Goal: Task Accomplishment & Management: Manage account settings

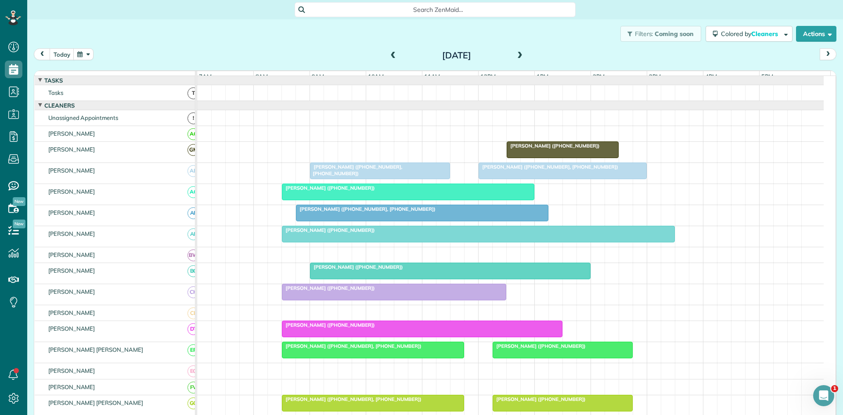
click at [311, 199] on div at bounding box center [407, 192] width 251 height 16
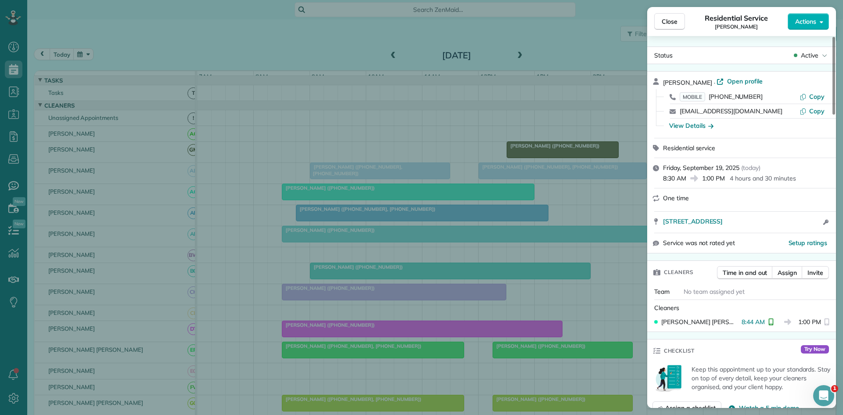
click at [816, 55] on span "Active" at bounding box center [810, 55] width 18 height 9
click at [793, 94] on div "Cancelled" at bounding box center [785, 96] width 89 height 12
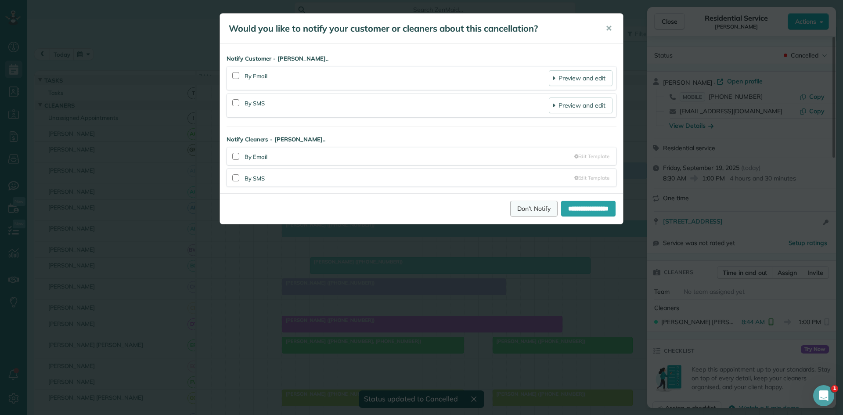
click at [514, 207] on link "Don't Notify" at bounding box center [533, 209] width 47 height 16
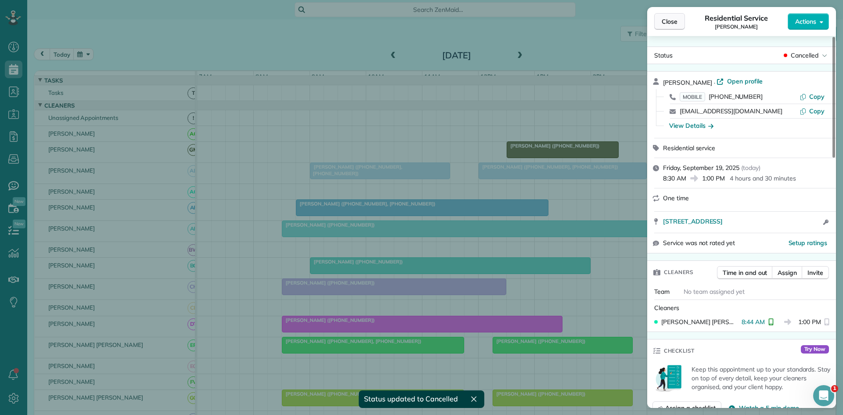
click at [680, 21] on button "Close" at bounding box center [669, 21] width 31 height 17
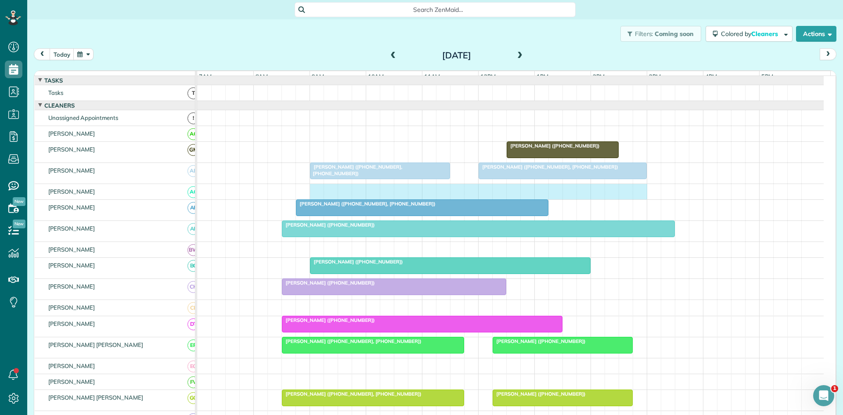
drag, startPoint x: 314, startPoint y: 201, endPoint x: 633, endPoint y: 190, distance: 319.7
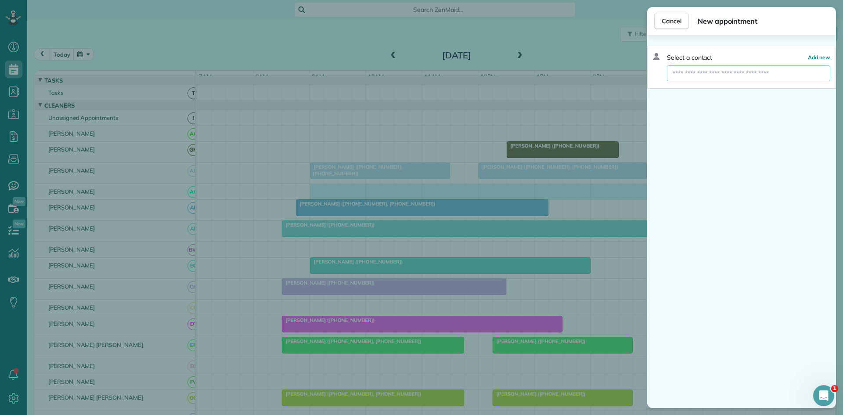
click at [747, 70] on input "text" at bounding box center [748, 73] width 163 height 16
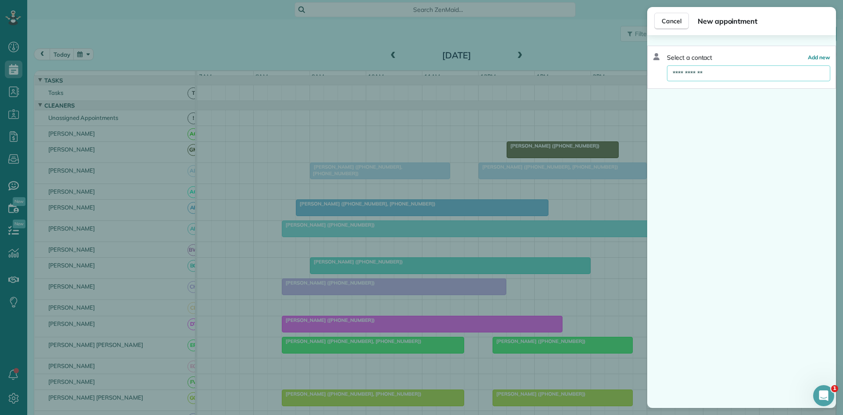
click at [737, 71] on input "**********" at bounding box center [748, 73] width 163 height 16
type input "**********"
click at [664, 18] on span "Cancel" at bounding box center [671, 21] width 20 height 9
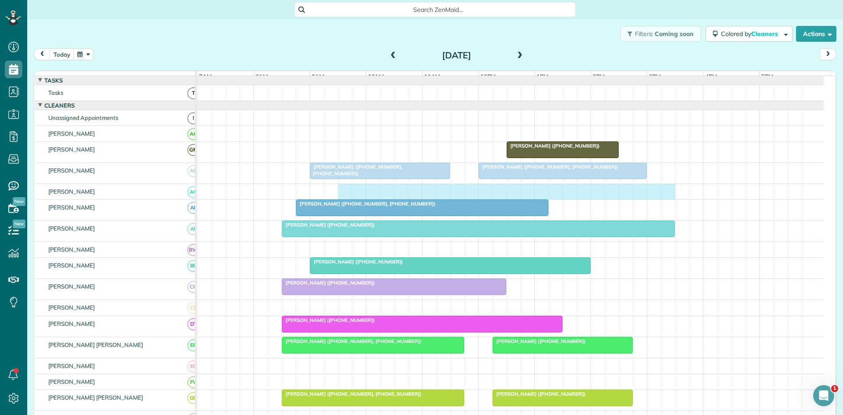
drag, startPoint x: 343, startPoint y: 201, endPoint x: 664, endPoint y: 189, distance: 321.1
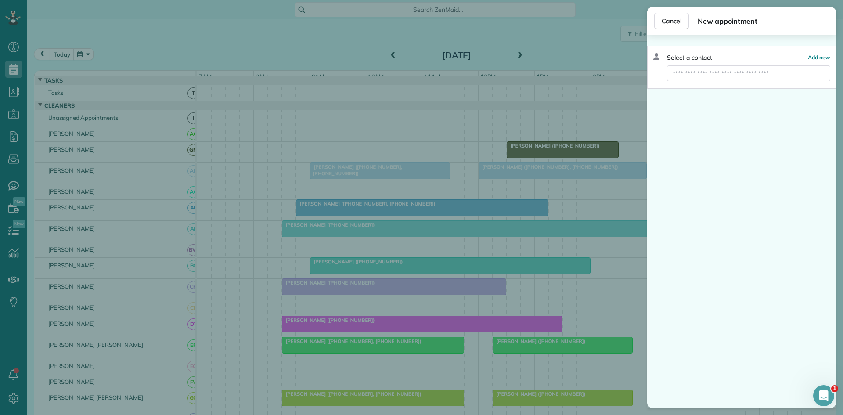
click at [728, 82] on div "Select a contact Add new" at bounding box center [741, 67] width 189 height 43
click at [730, 75] on input "text" at bounding box center [748, 73] width 163 height 16
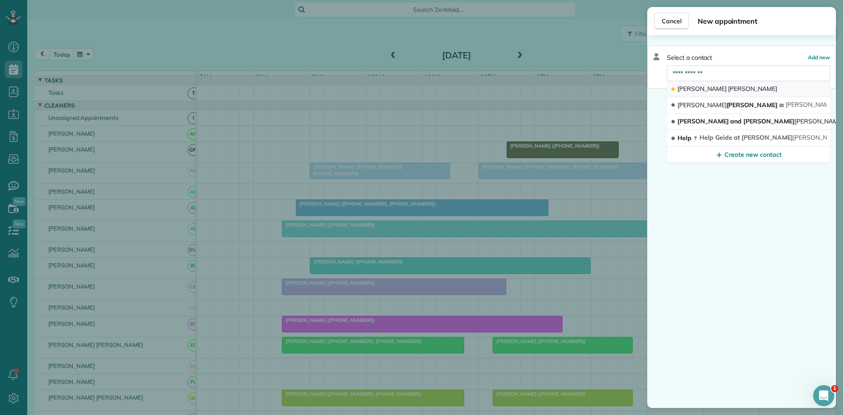
type input "**********"
click at [728, 90] on button "[PERSON_NAME]" at bounding box center [748, 89] width 163 height 16
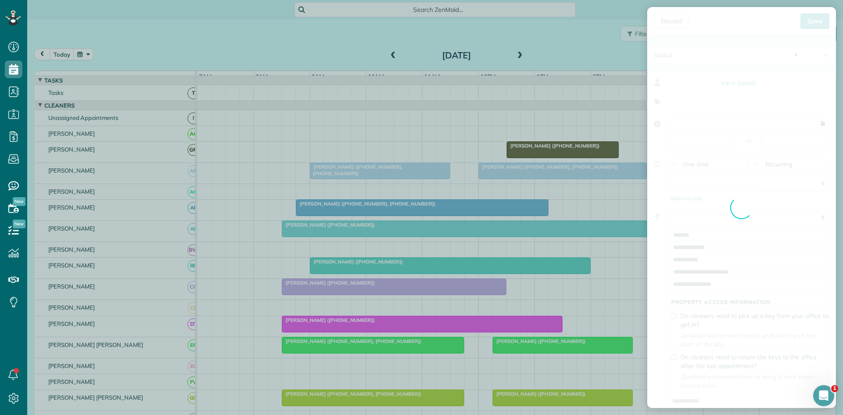
type input "**********"
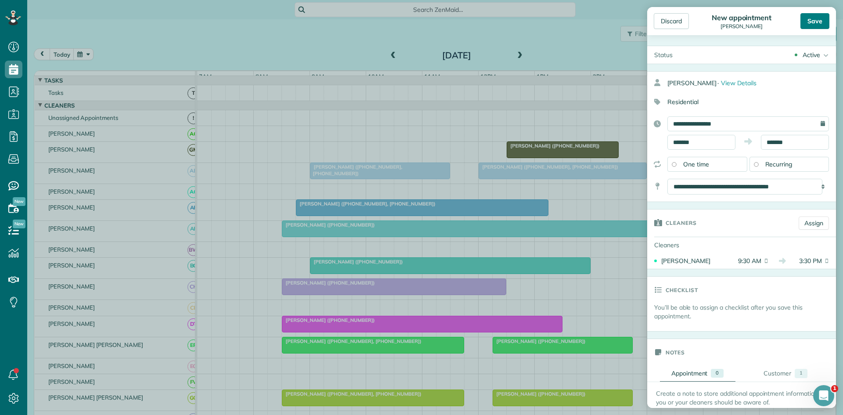
click at [816, 15] on div "Save" at bounding box center [814, 21] width 29 height 16
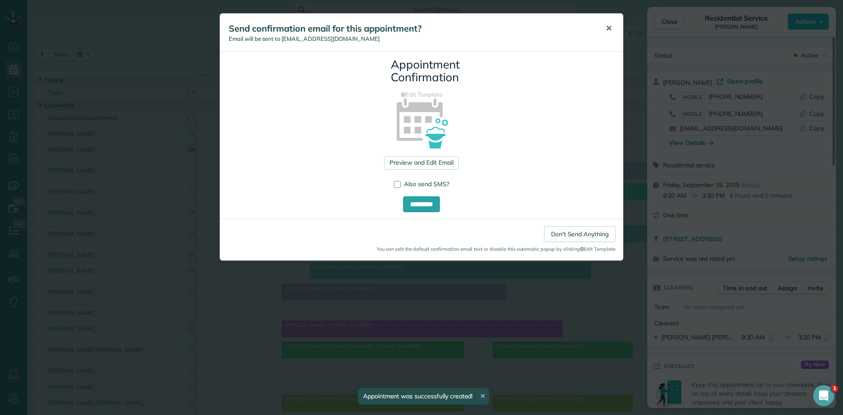
click at [611, 28] on span "✕" at bounding box center [608, 28] width 7 height 10
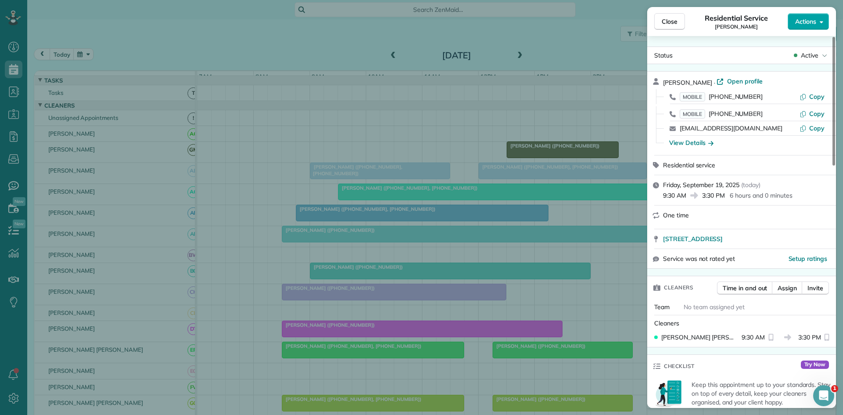
click at [816, 22] on button "Actions" at bounding box center [807, 21] width 41 height 17
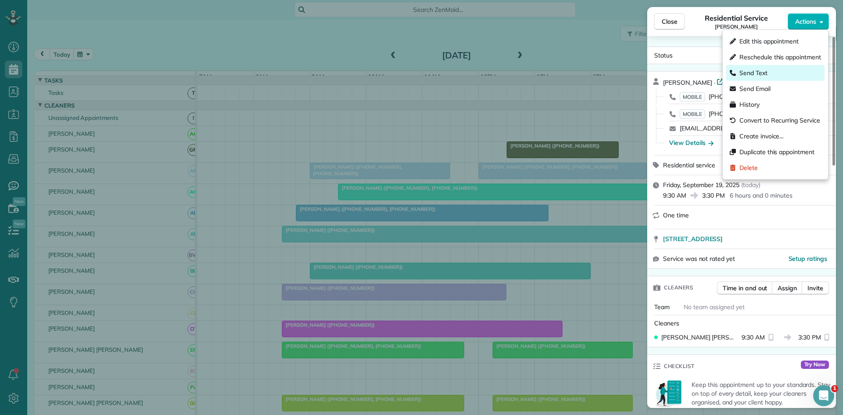
click at [762, 76] on span "Send Text" at bounding box center [753, 72] width 28 height 9
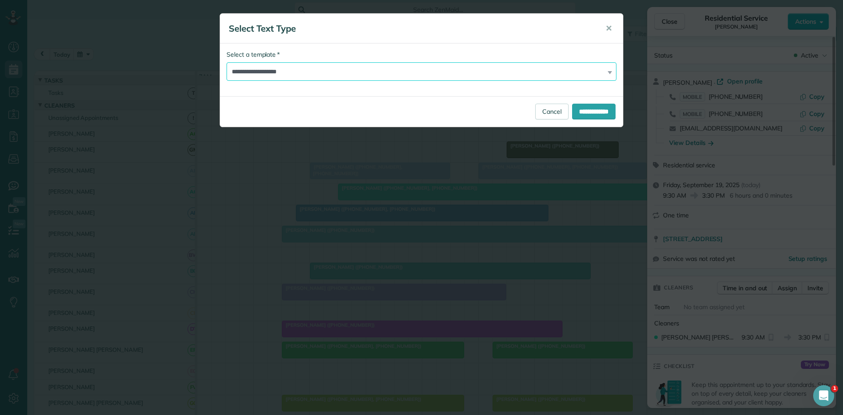
drag, startPoint x: 397, startPoint y: 75, endPoint x: 390, endPoint y: 80, distance: 7.9
click at [397, 75] on select "**********" at bounding box center [421, 71] width 390 height 18
click at [226, 62] on select "**********" at bounding box center [421, 71] width 390 height 18
drag, startPoint x: 388, startPoint y: 69, endPoint x: 379, endPoint y: 80, distance: 14.0
click at [388, 69] on select "**********" at bounding box center [421, 71] width 390 height 18
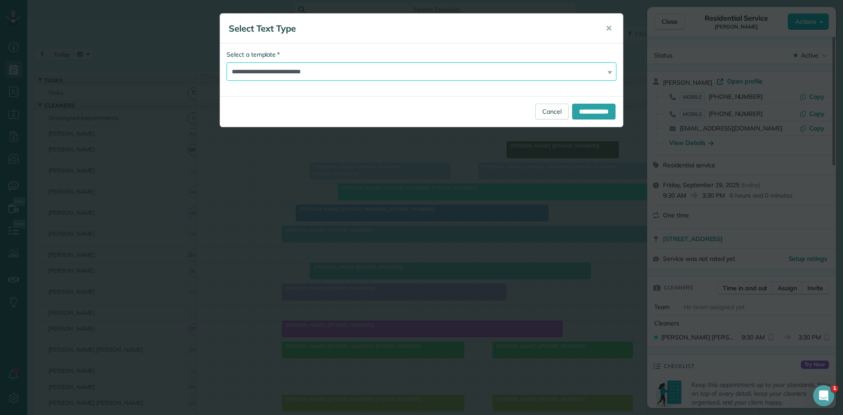
select select "****"
click at [226, 62] on select "**********" at bounding box center [421, 71] width 390 height 18
click at [573, 113] on input "**********" at bounding box center [593, 112] width 43 height 16
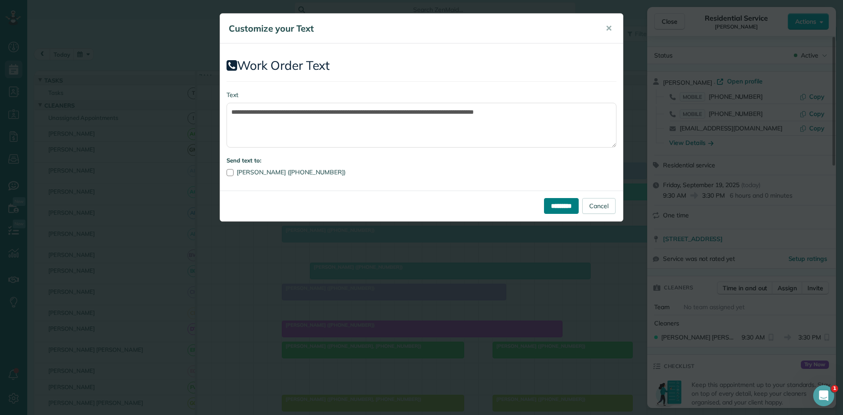
click at [544, 203] on input "*********" at bounding box center [561, 206] width 35 height 16
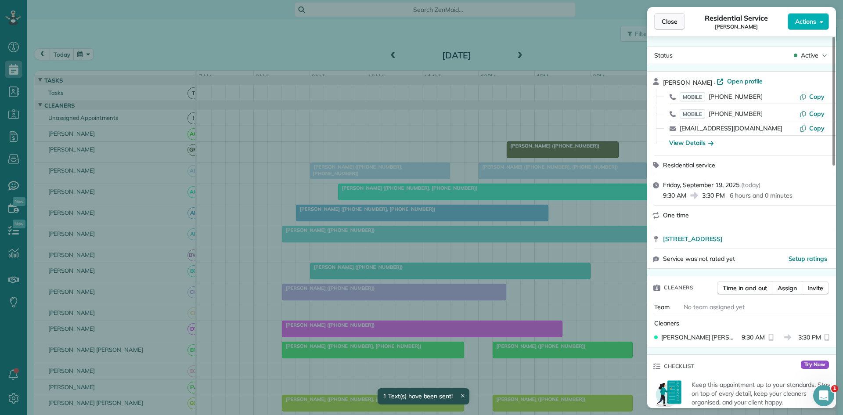
click at [672, 29] on button "Close" at bounding box center [669, 21] width 31 height 17
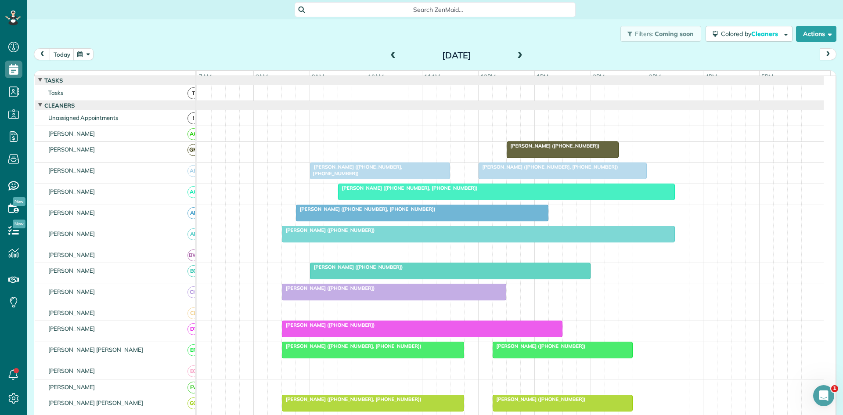
click at [358, 176] on link "[PERSON_NAME] ([PHONE_NUMBER], [PHONE_NUMBER])" at bounding box center [380, 170] width 140 height 17
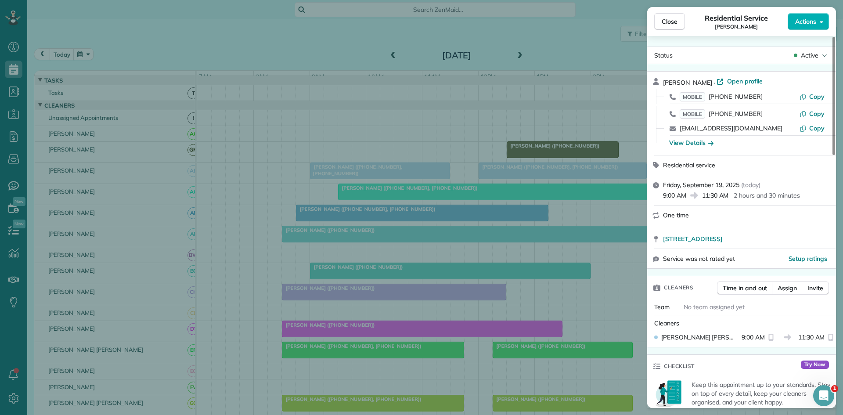
click at [398, 151] on div "Close Residential Service [PERSON_NAME] Actions Status Active [PERSON_NAME] · O…" at bounding box center [421, 207] width 843 height 415
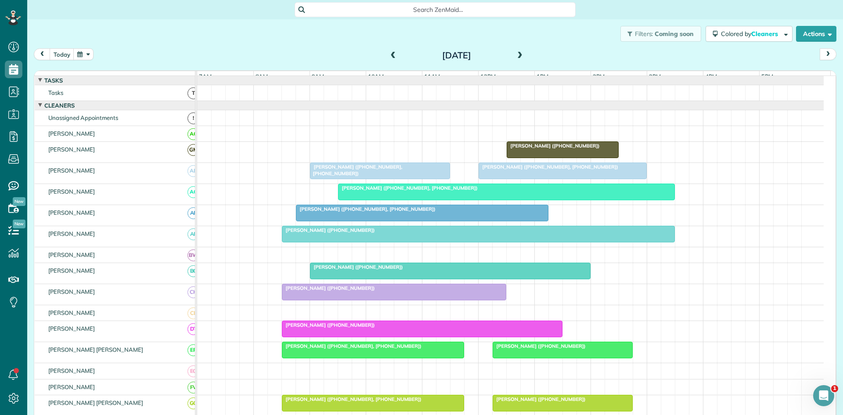
click at [367, 199] on div at bounding box center [506, 192] width 336 height 16
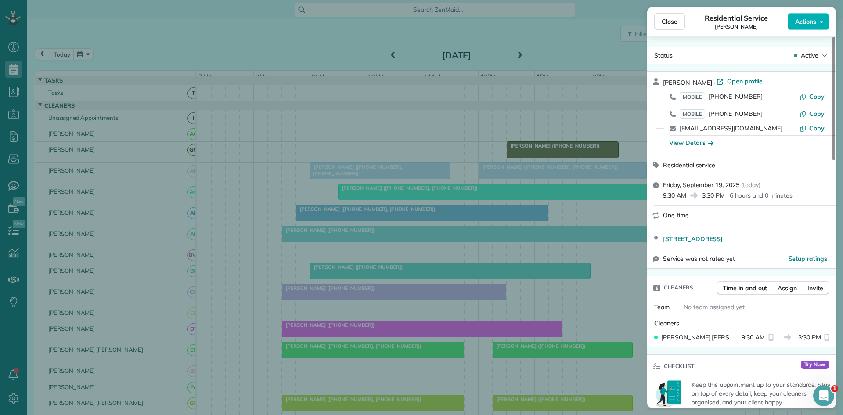
click at [380, 151] on div "Close Residential Service [PERSON_NAME] Actions Status Active [PERSON_NAME] · O…" at bounding box center [421, 207] width 843 height 415
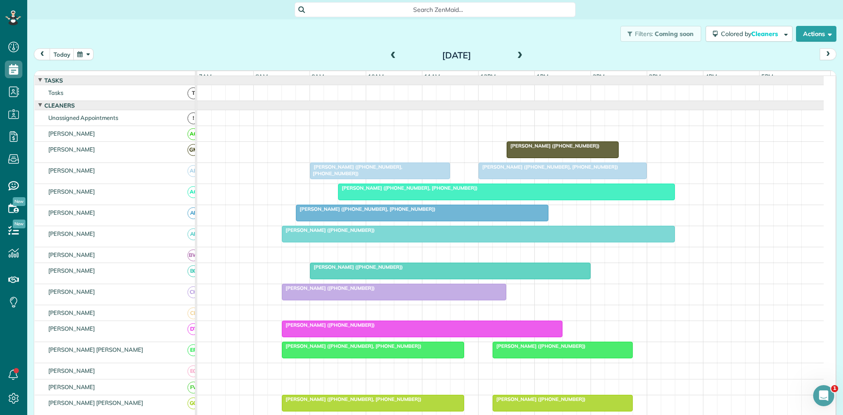
click at [337, 212] on span "[PERSON_NAME] ([PHONE_NUMBER], [PHONE_NUMBER])" at bounding box center [365, 209] width 140 height 6
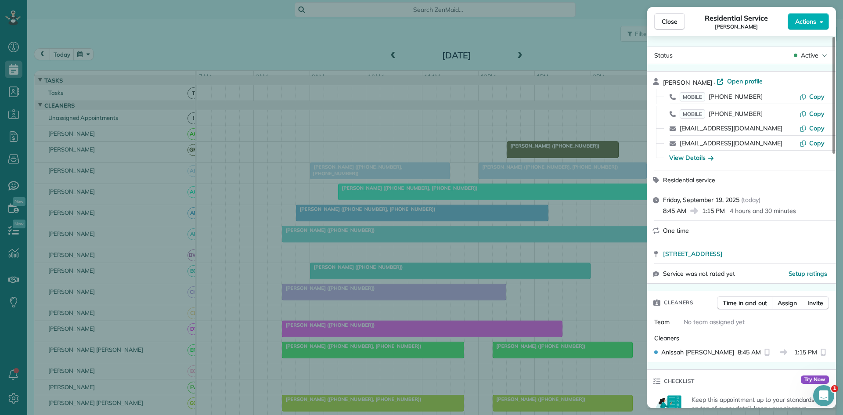
click at [375, 187] on div "Close Residential Service [PERSON_NAME] Actions Status Active [PERSON_NAME] · O…" at bounding box center [421, 207] width 843 height 415
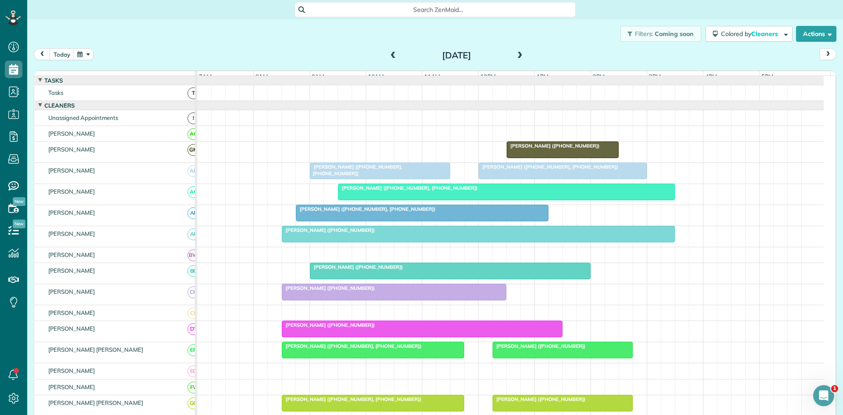
click at [317, 247] on div "[PERSON_NAME] ([PHONE_NUMBER])" at bounding box center [510, 236] width 626 height 21
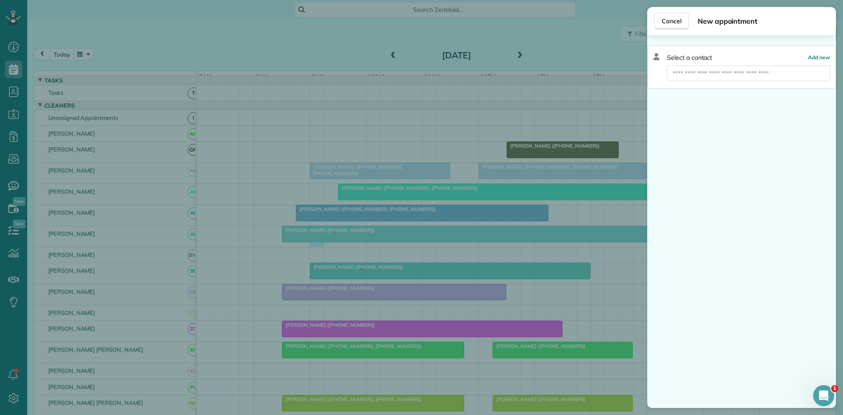
click at [316, 242] on div "Cancel New appointment Select a contact Add new" at bounding box center [421, 207] width 843 height 415
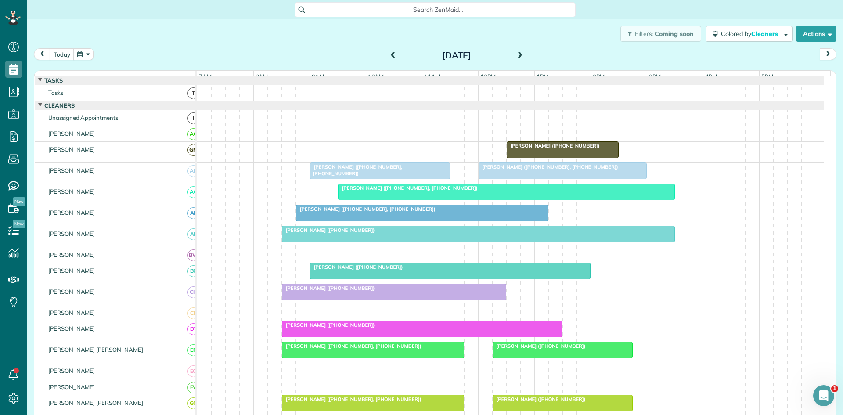
click at [317, 242] on div at bounding box center [478, 234] width 392 height 16
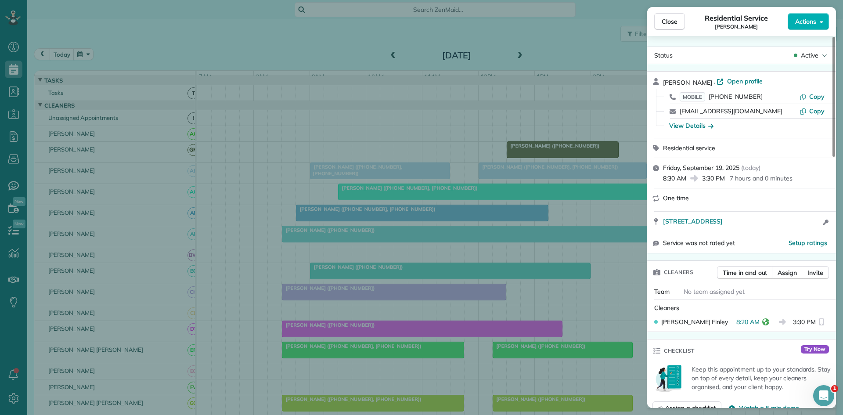
click at [327, 234] on div "Close Residential Service [PERSON_NAME] Actions Status Active [PERSON_NAME] · O…" at bounding box center [421, 207] width 843 height 415
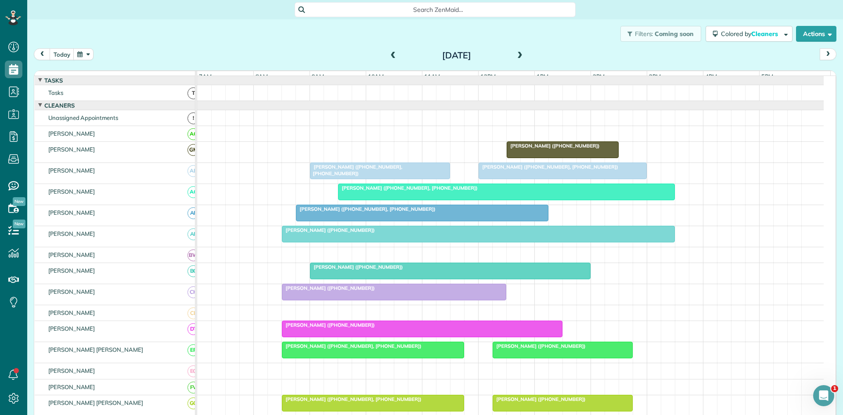
click at [329, 219] on div at bounding box center [421, 213] width 251 height 16
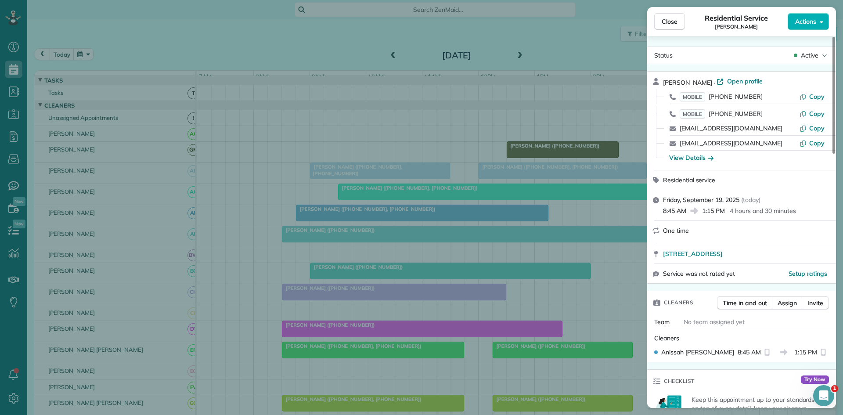
click at [306, 98] on div "Close Residential Service [PERSON_NAME] Actions Status Active [PERSON_NAME] · O…" at bounding box center [421, 207] width 843 height 415
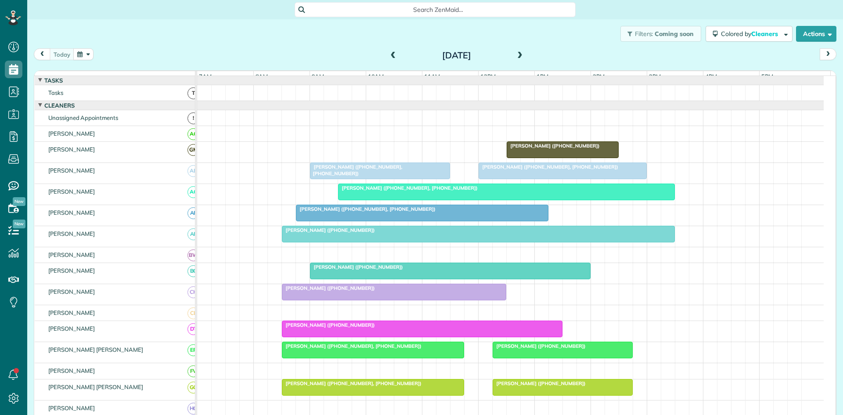
scroll to position [4, 4]
click at [353, 221] on div at bounding box center [421, 213] width 251 height 16
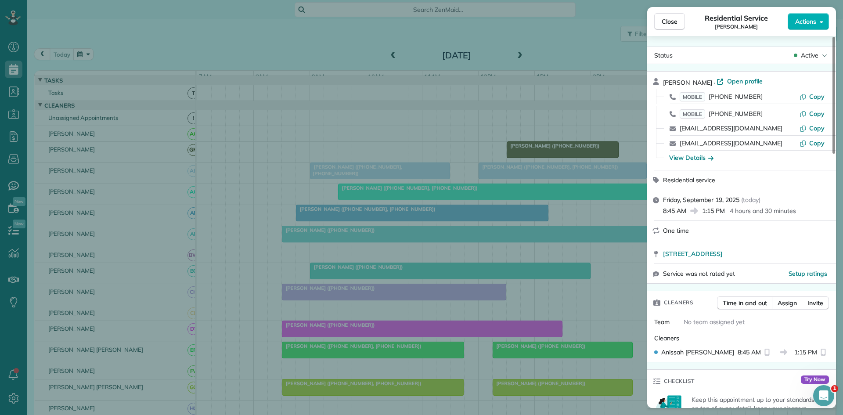
click at [523, 176] on div "Close Residential Service [PERSON_NAME] Actions Status Active [PERSON_NAME] · O…" at bounding box center [421, 207] width 843 height 415
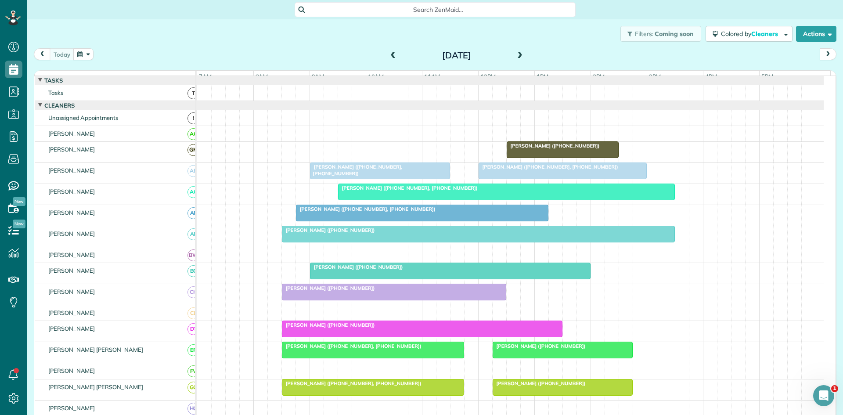
click at [366, 172] on span "[PERSON_NAME] ([PHONE_NUMBER], [PHONE_NUMBER])" at bounding box center [355, 170] width 93 height 12
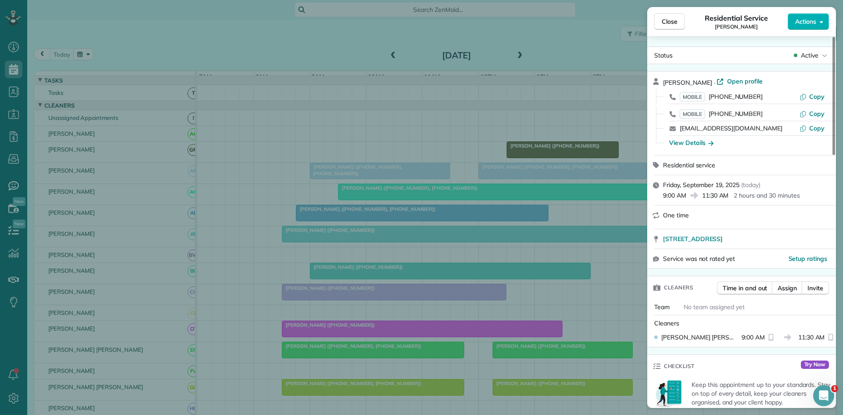
click at [412, 208] on div "Close Residential Service [PERSON_NAME] Actions Status Active [PERSON_NAME] · O…" at bounding box center [421, 207] width 843 height 415
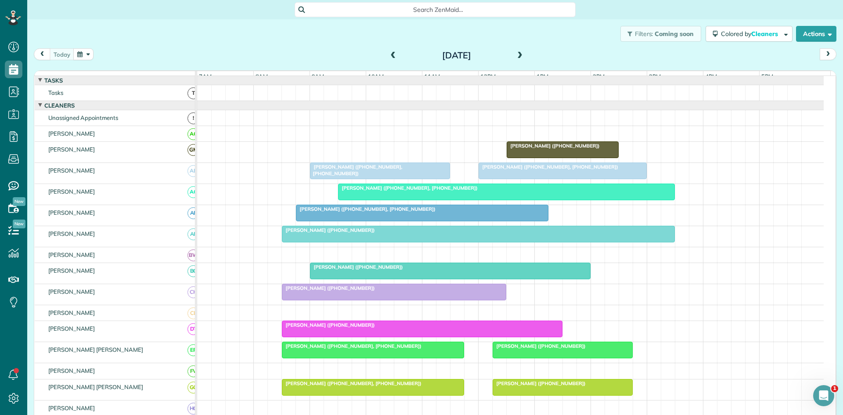
click at [364, 200] on div at bounding box center [506, 192] width 336 height 16
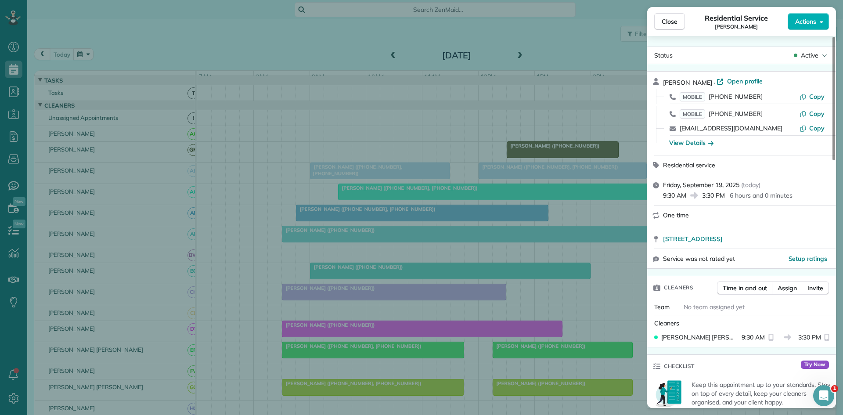
click at [364, 200] on div "Close Residential Service [PERSON_NAME] Actions Status Active [PERSON_NAME] · O…" at bounding box center [421, 207] width 843 height 415
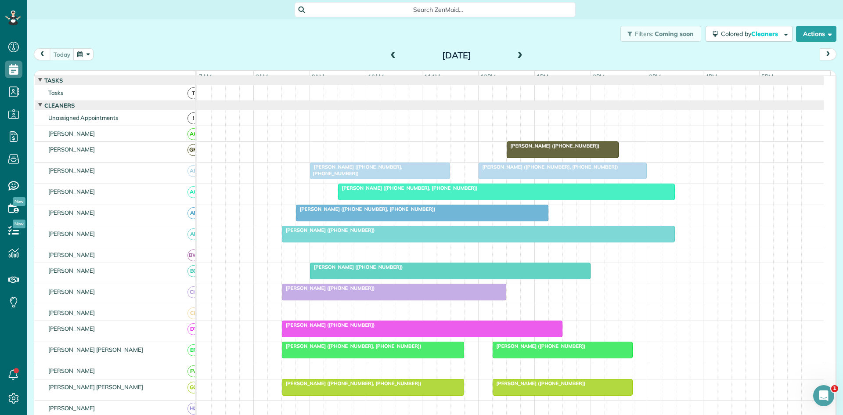
click at [348, 212] on span "[PERSON_NAME] ([PHONE_NUMBER], [PHONE_NUMBER])" at bounding box center [365, 209] width 140 height 6
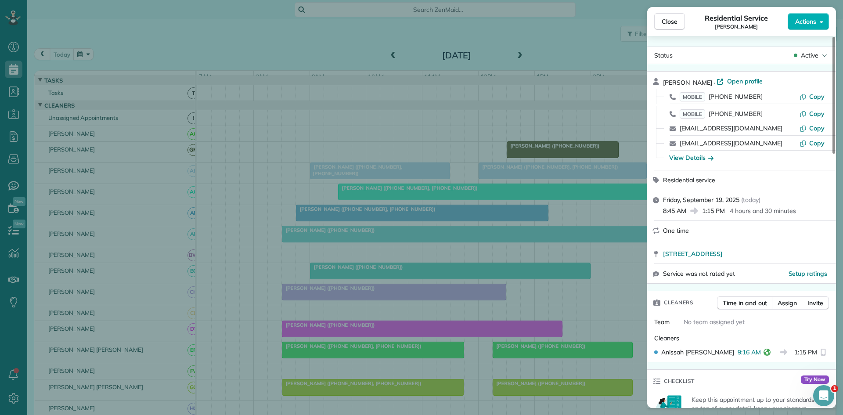
click at [345, 237] on div "Close Residential Service Jean Richerson Actions Status Active Jean Richerson ·…" at bounding box center [421, 207] width 843 height 415
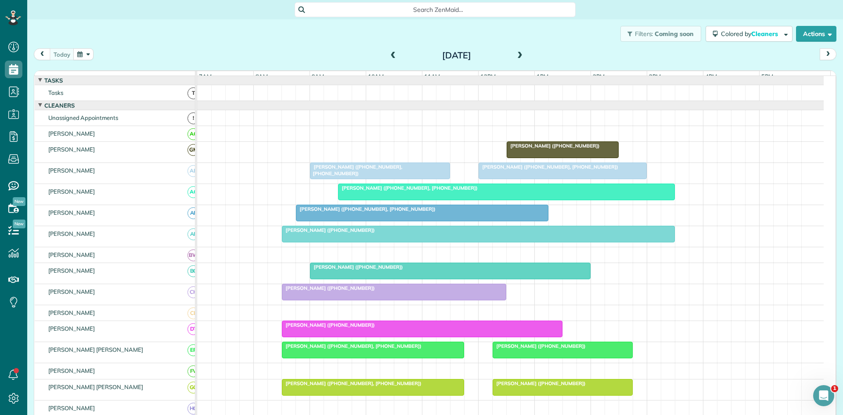
click at [340, 233] on span "[PERSON_NAME] ([PHONE_NUMBER])" at bounding box center [328, 230] width 94 height 6
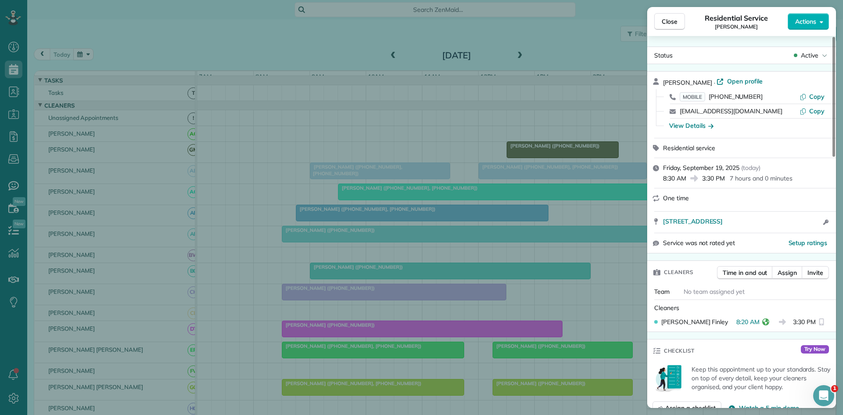
click at [353, 283] on div "Close Residential Service [PERSON_NAME] Actions Status Active [PERSON_NAME] · O…" at bounding box center [421, 207] width 843 height 415
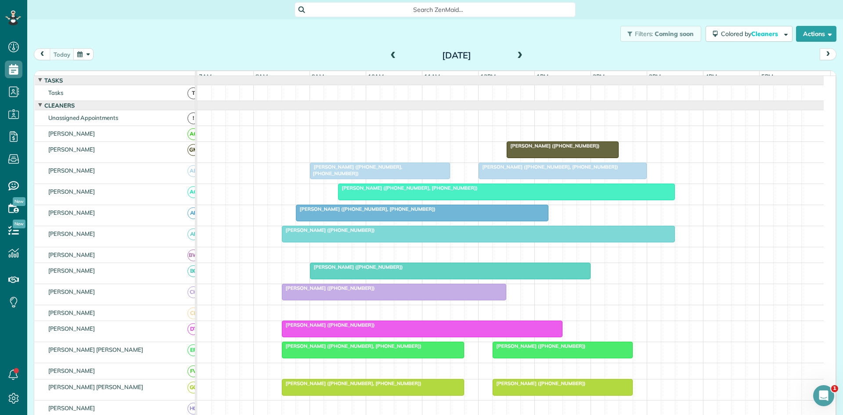
click at [331, 270] on span "[PERSON_NAME] ([PHONE_NUMBER])" at bounding box center [356, 267] width 94 height 6
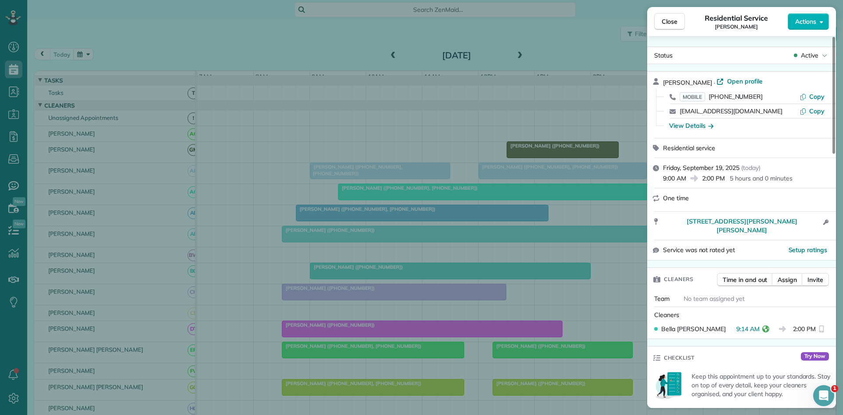
click at [394, 292] on div "Close Residential Service Sam Daniels Actions Status Active Sam Daniels · Open …" at bounding box center [421, 207] width 843 height 415
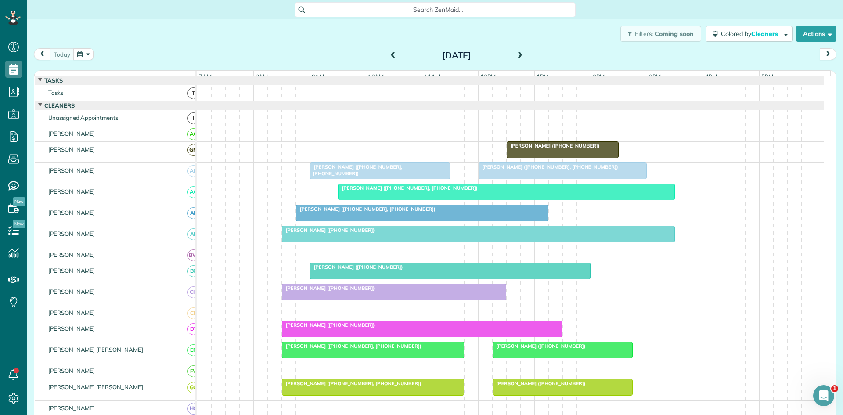
click at [328, 300] on div at bounding box center [393, 292] width 223 height 16
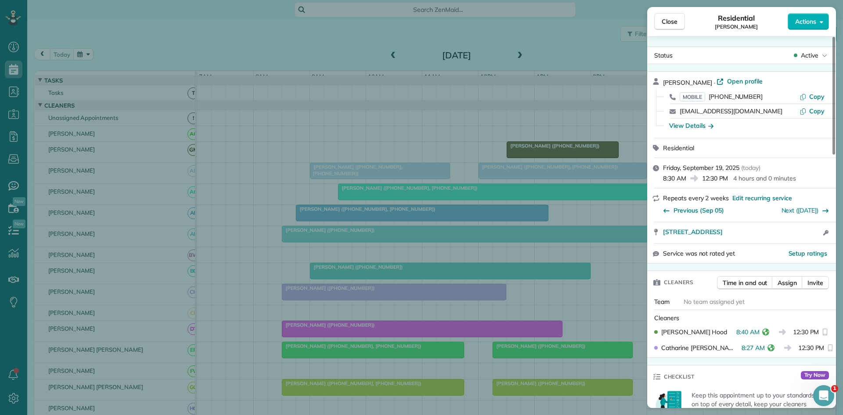
click at [354, 223] on div "Close Residential Bill Greene Actions Status Active Bill Greene · Open profile …" at bounding box center [421, 207] width 843 height 415
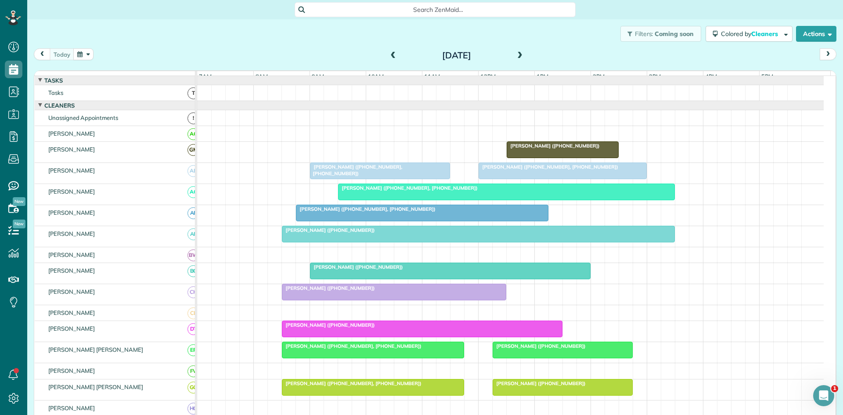
click at [309, 337] on div at bounding box center [422, 329] width 280 height 16
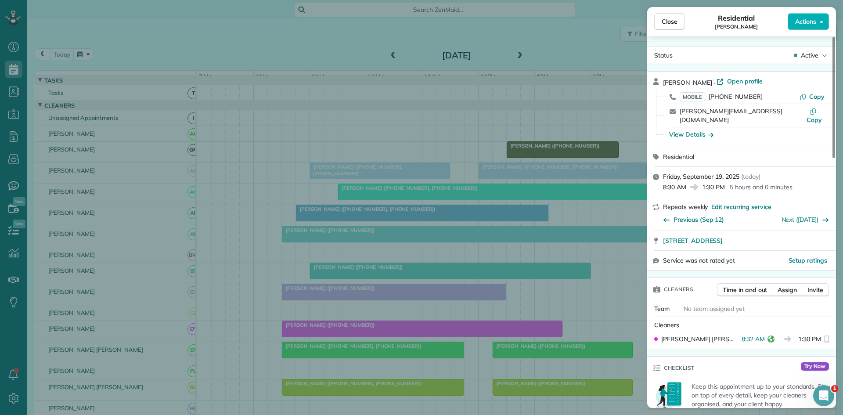
click at [288, 221] on div "Close Residential Stephen Topper Actions Status Active Stephen Topper · Open pr…" at bounding box center [421, 207] width 843 height 415
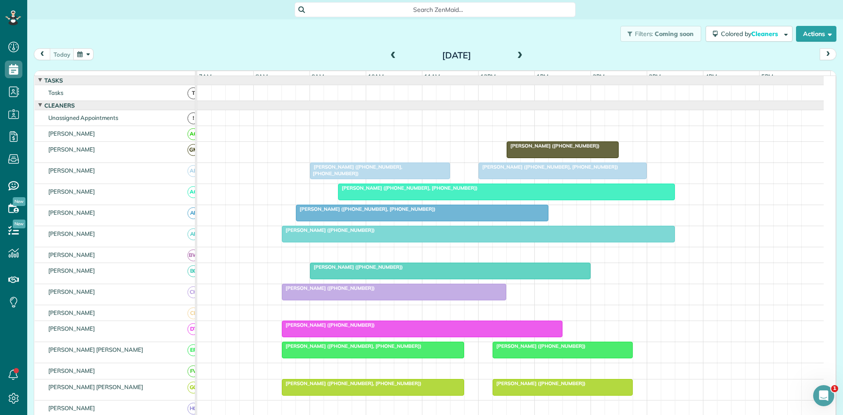
click at [319, 358] on div at bounding box center [372, 350] width 181 height 16
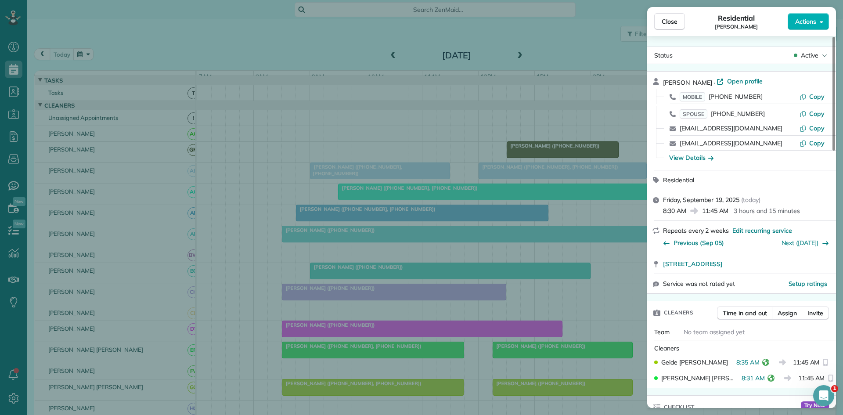
click at [370, 294] on div "Close Residential Courtney Brown Actions Status Active Courtney Brown · Open pr…" at bounding box center [421, 207] width 843 height 415
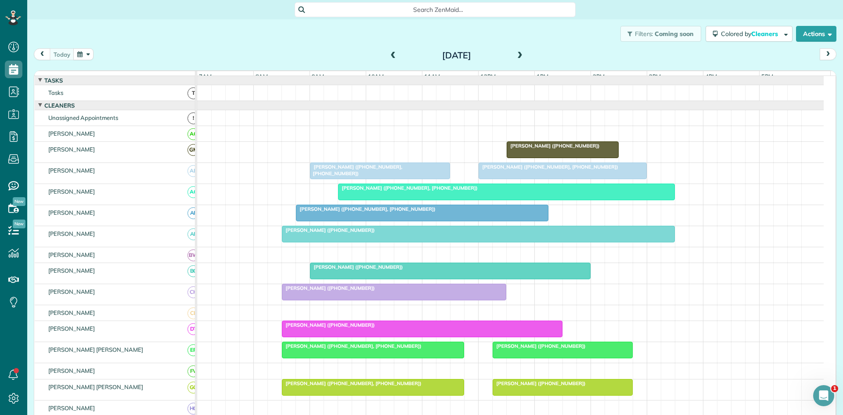
scroll to position [146, 0]
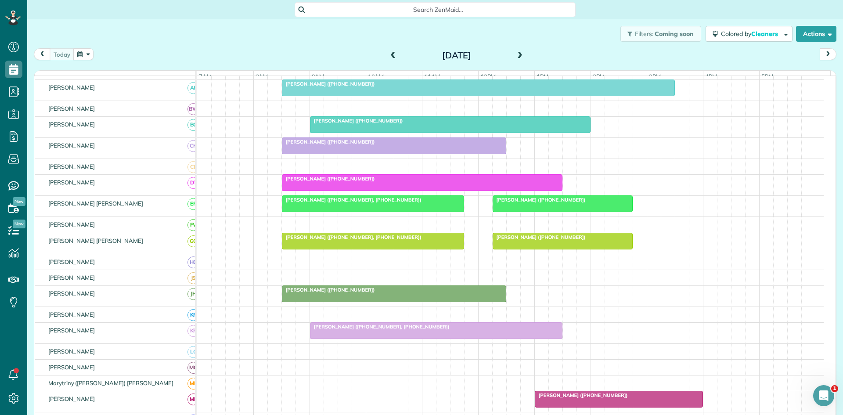
click at [330, 302] on div at bounding box center [393, 294] width 223 height 16
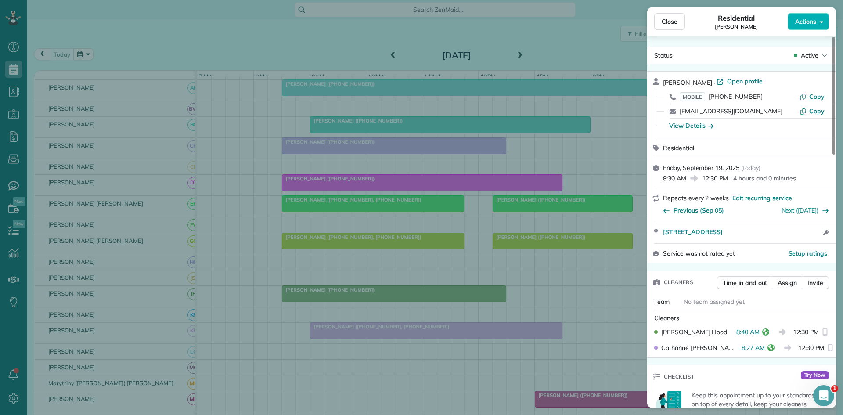
click at [366, 291] on div "Close Residential Bill Greene Actions Status Active Bill Greene · Open profile …" at bounding box center [421, 207] width 843 height 415
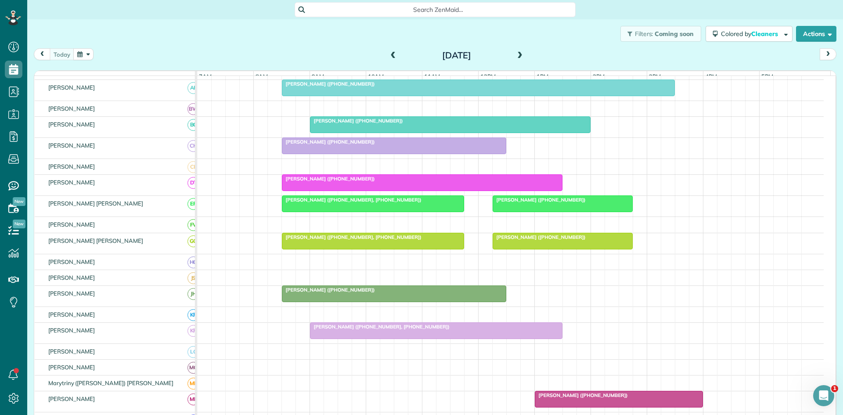
click at [340, 330] on span "Ann Evans (+18173430283, +18174681667)" at bounding box center [379, 326] width 140 height 6
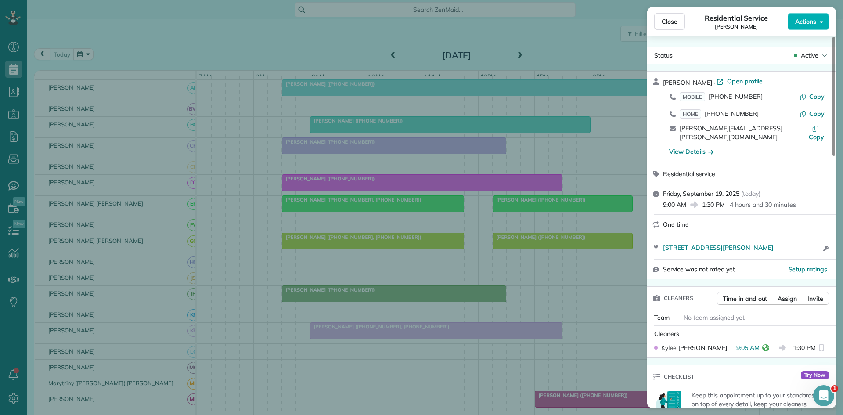
click at [338, 238] on div "Close Residential Service Ann Evans Actions Status Active Ann Evans · Open prof…" at bounding box center [421, 207] width 843 height 415
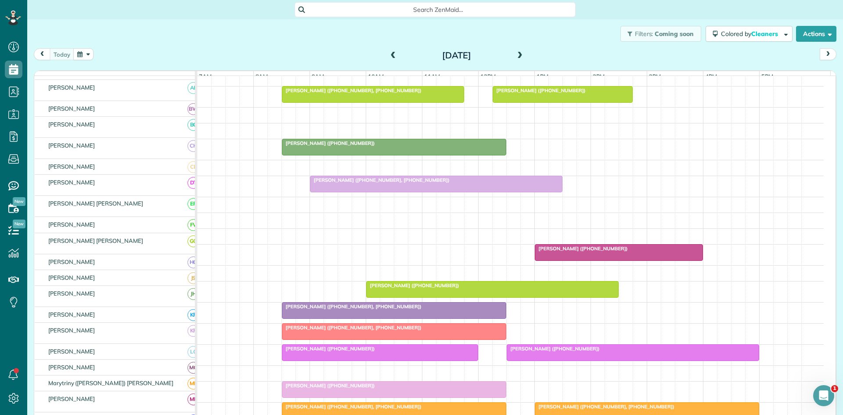
scroll to position [293, 0]
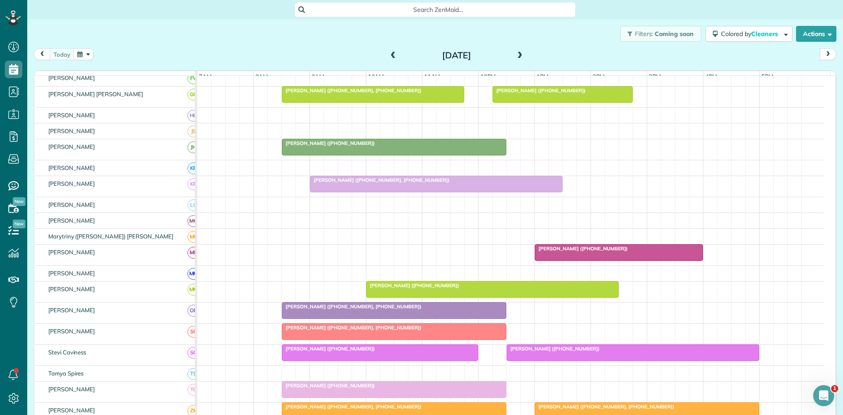
click at [359, 309] on span "[PERSON_NAME] ([PHONE_NUMBER], [PHONE_NUMBER])" at bounding box center [351, 306] width 140 height 6
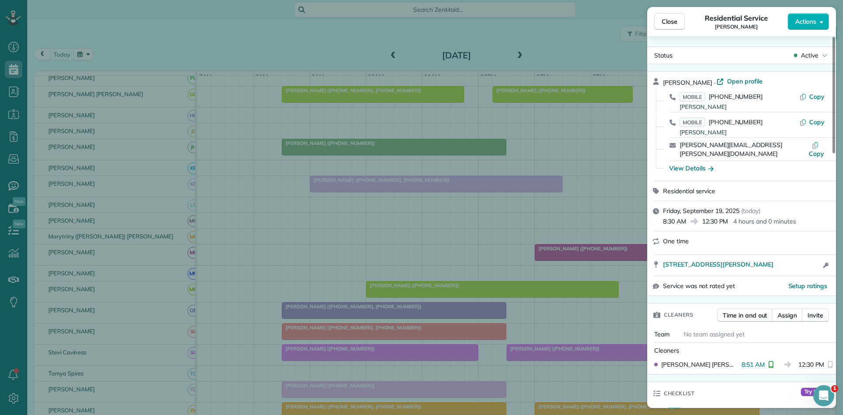
click at [327, 248] on div "Close Residential Service Gabrielle Rodgers Actions Status Active Gabrielle Rod…" at bounding box center [421, 207] width 843 height 415
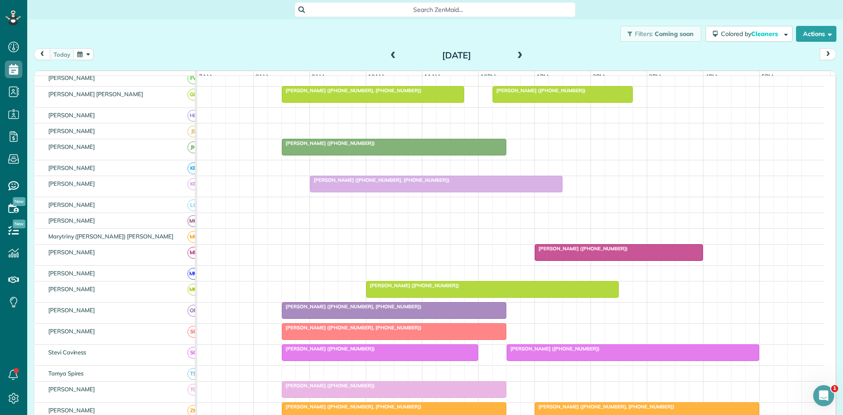
click at [307, 331] on span "[PERSON_NAME] ([PHONE_NUMBER], [PHONE_NUMBER])" at bounding box center [351, 327] width 140 height 6
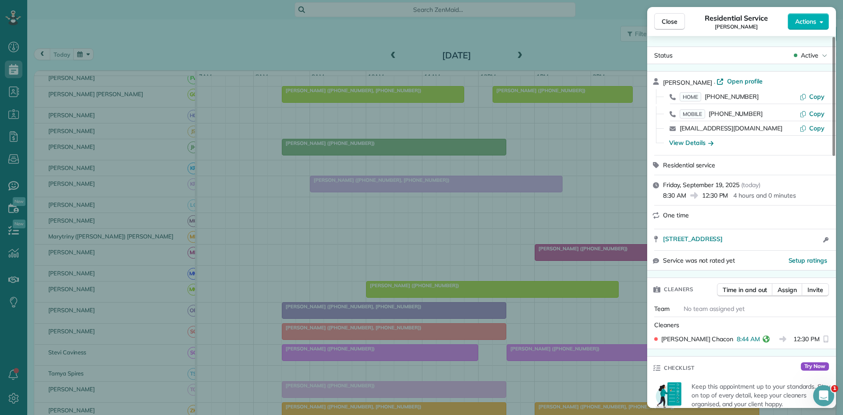
click at [338, 333] on div "Close Residential Service Sam Elliott Actions Status Active Sam Elliott · Open …" at bounding box center [421, 207] width 843 height 415
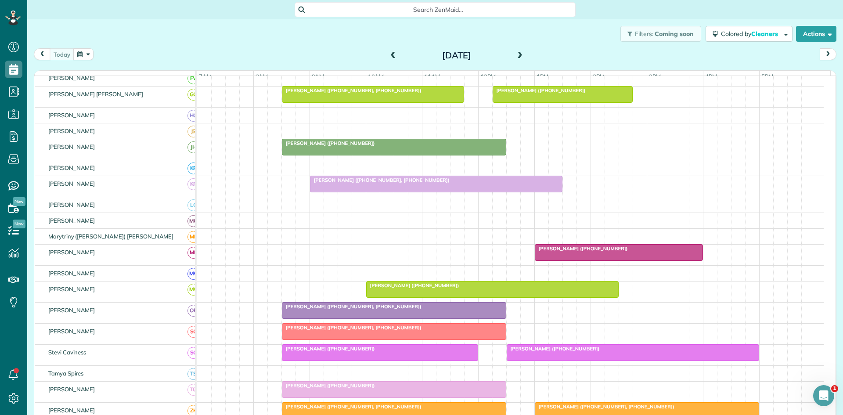
click at [306, 359] on div at bounding box center [379, 353] width 195 height 16
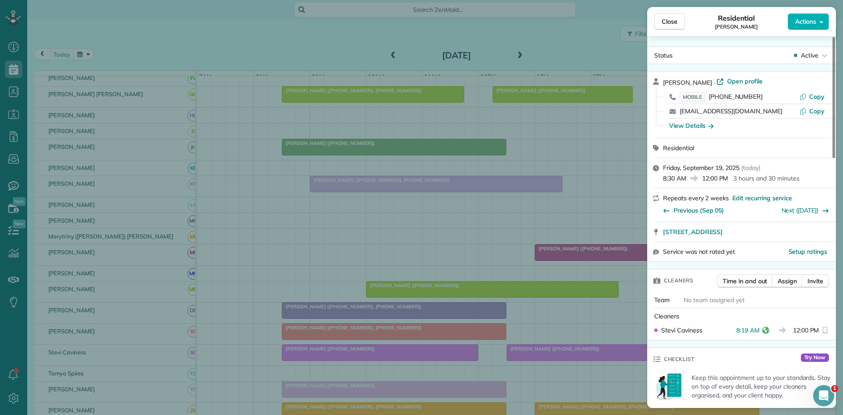
click at [327, 294] on div "Close Residential Yvonne Clifton Actions Status Active Yvonne Clifton · Open pr…" at bounding box center [421, 207] width 843 height 415
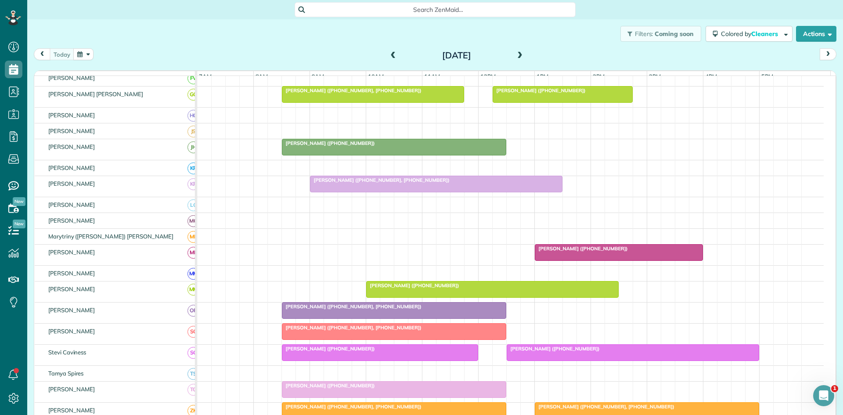
scroll to position [422, 0]
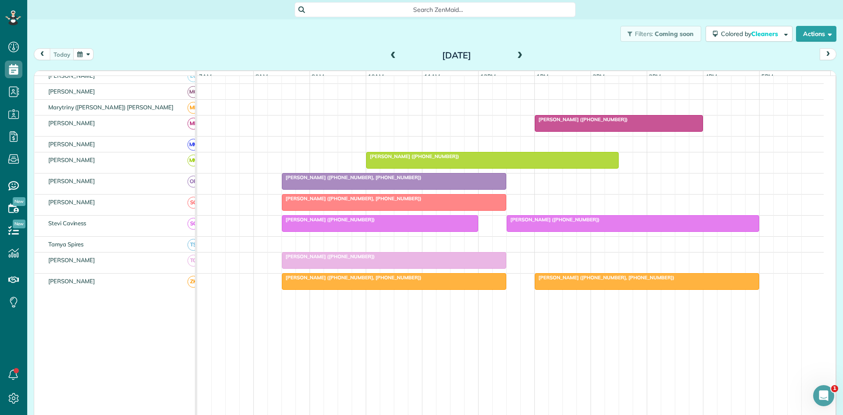
click at [336, 259] on span "[PERSON_NAME] ([PHONE_NUMBER])" at bounding box center [328, 256] width 94 height 6
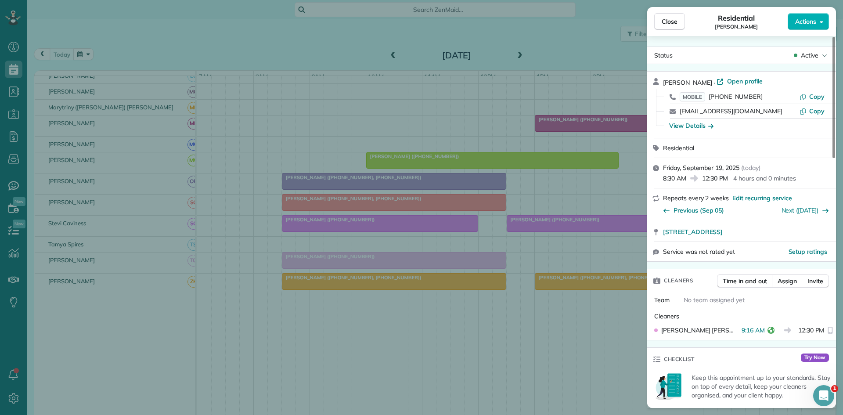
click at [320, 173] on div "Close Residential Daryl Stephens Actions Status Active Daryl Stephens · Open pr…" at bounding box center [421, 207] width 843 height 415
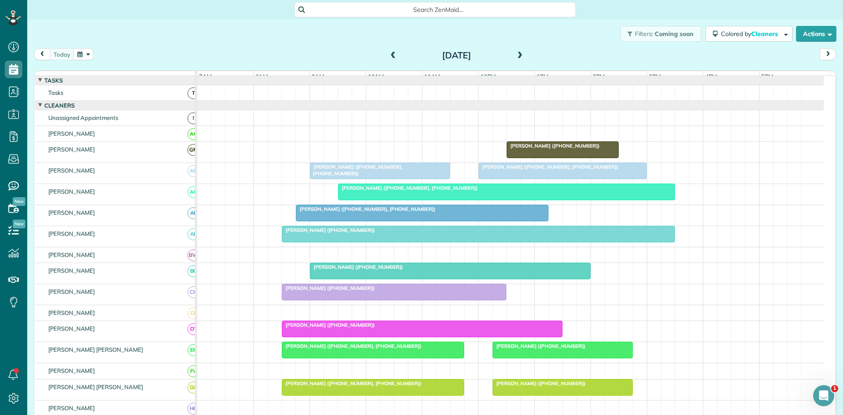
click at [338, 176] on span "[PERSON_NAME] ([PHONE_NUMBER], [PHONE_NUMBER])" at bounding box center [355, 170] width 93 height 12
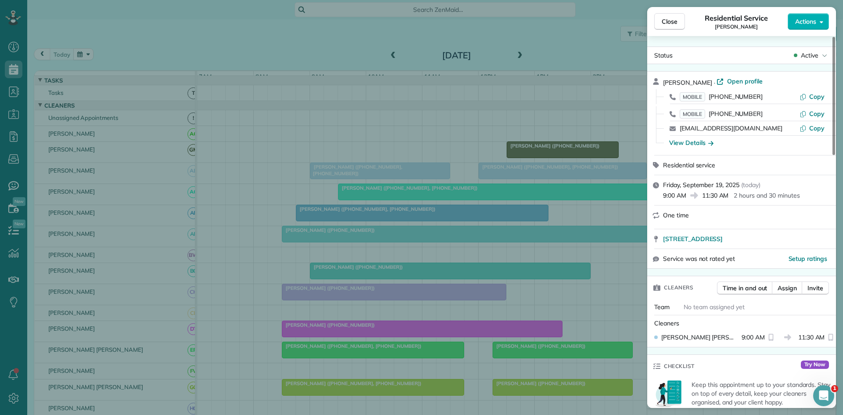
click at [345, 212] on div "Close Residential Service [PERSON_NAME] Actions Status Active [PERSON_NAME] · O…" at bounding box center [421, 207] width 843 height 415
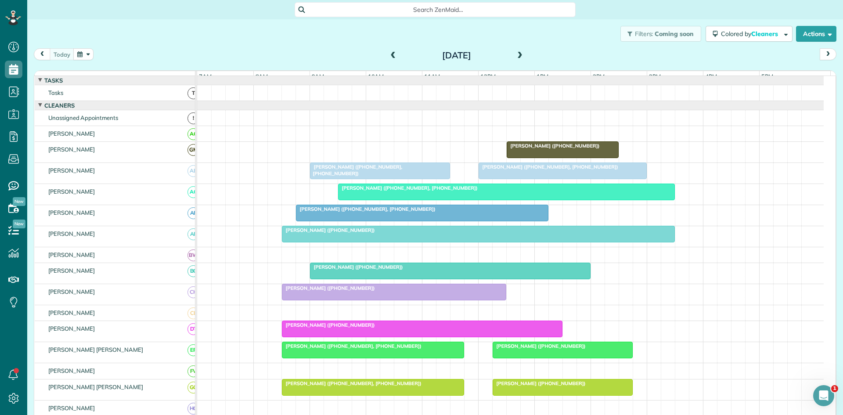
click at [354, 191] on span "Allan Becker (+15126230917, +18175165172)" at bounding box center [408, 188] width 140 height 6
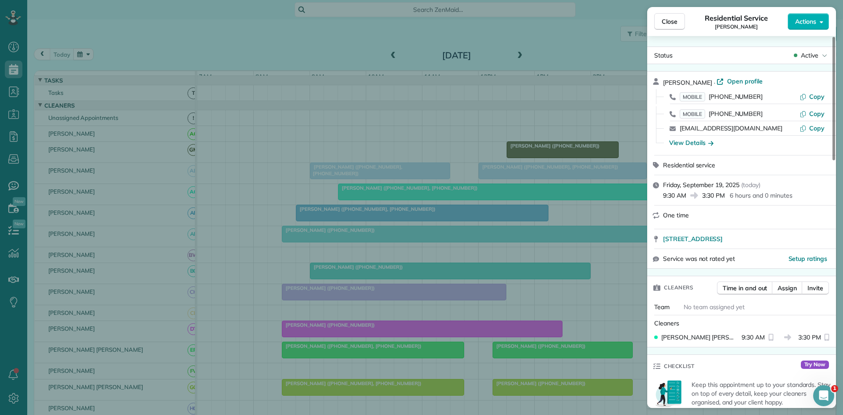
click at [359, 220] on div "Close Residential Service [PERSON_NAME] Actions Status Active [PERSON_NAME] · O…" at bounding box center [421, 207] width 843 height 415
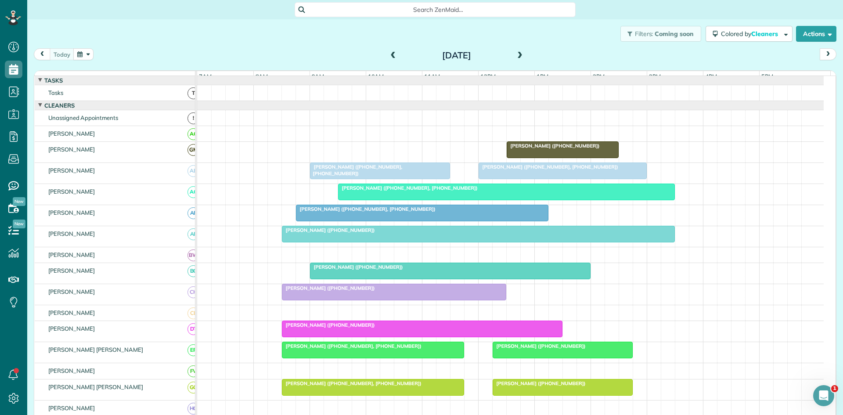
click at [363, 175] on span "[PERSON_NAME] ([PHONE_NUMBER], [PHONE_NUMBER])" at bounding box center [355, 170] width 93 height 12
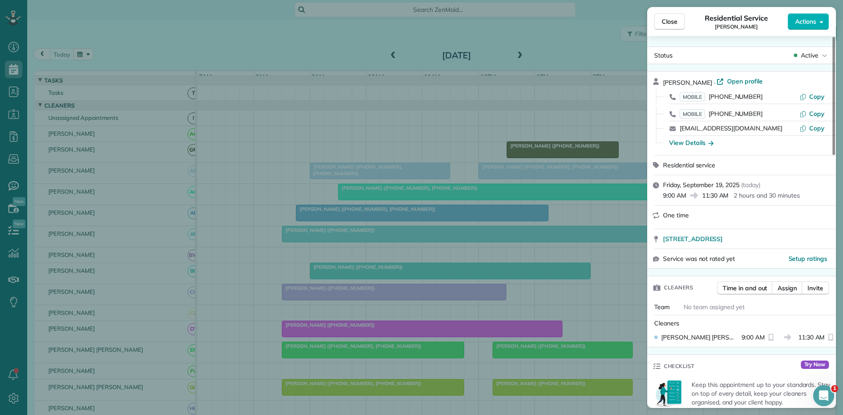
click at [424, 160] on div "Close Residential Service [PERSON_NAME] Actions Status Active [PERSON_NAME] · O…" at bounding box center [421, 207] width 843 height 415
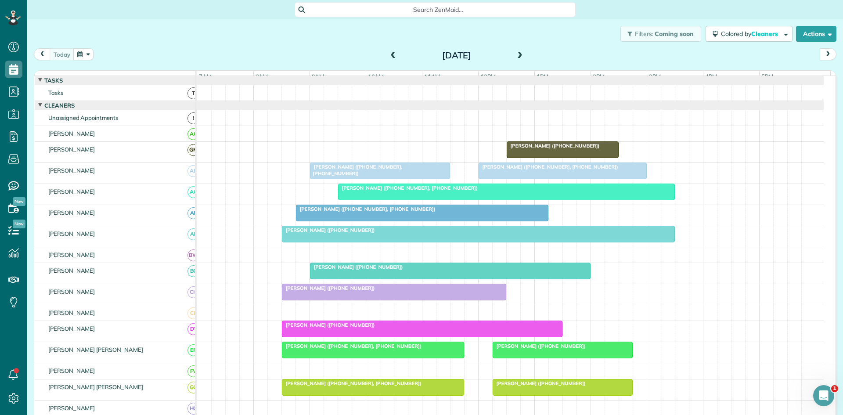
click at [368, 191] on span "Allan Becker (+15126230917, +18175165172)" at bounding box center [408, 188] width 140 height 6
